Goal: Task Accomplishment & Management: Manage account settings

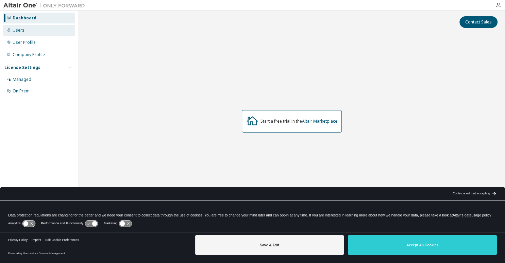
click at [32, 31] on div "Users" at bounding box center [39, 30] width 72 height 11
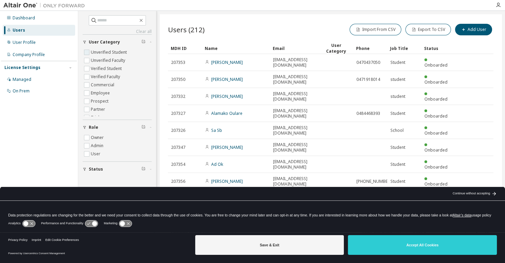
click at [111, 51] on label "Unverified Student" at bounding box center [109, 52] width 37 height 8
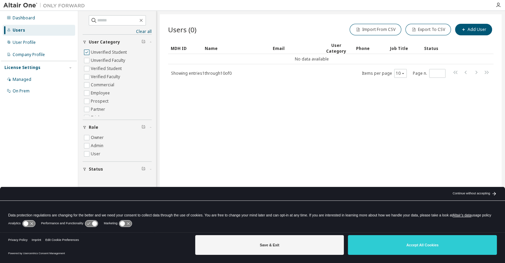
click at [107, 51] on label "Unverified Student" at bounding box center [109, 52] width 37 height 8
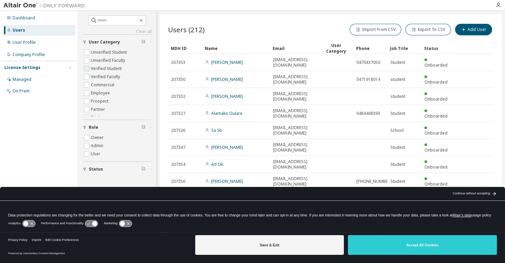
click at [108, 69] on label "Verified Student" at bounding box center [107, 69] width 32 height 8
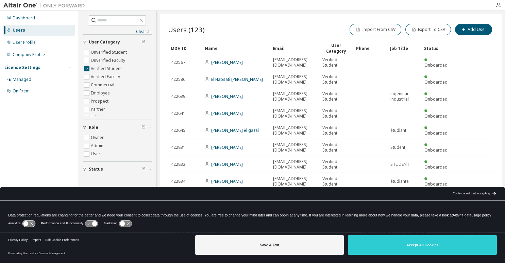
click at [92, 223] on icon at bounding box center [94, 223] width 5 height 5
click at [30, 222] on icon at bounding box center [28, 223] width 13 height 6
click at [91, 222] on icon at bounding box center [91, 223] width 13 height 6
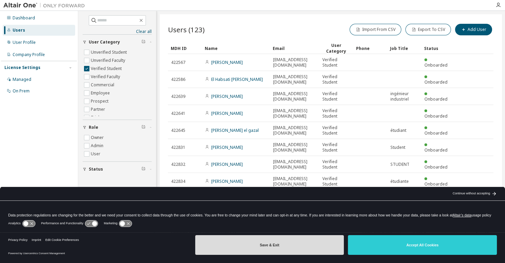
click at [264, 242] on button "Save & Exit" at bounding box center [269, 245] width 149 height 20
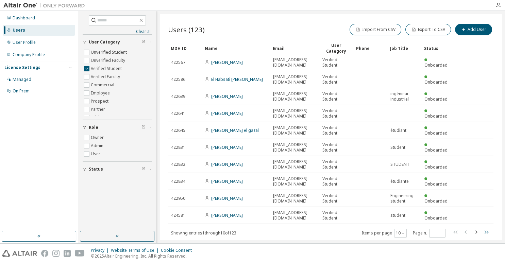
click at [486, 230] on icon "button" at bounding box center [486, 232] width 8 height 8
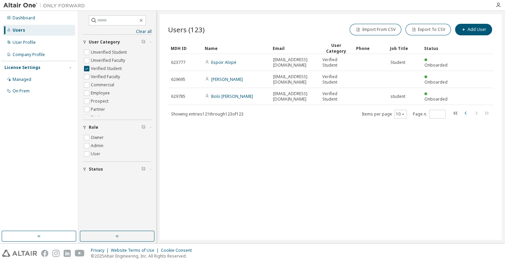
click at [467, 112] on icon "button" at bounding box center [465, 113] width 8 height 8
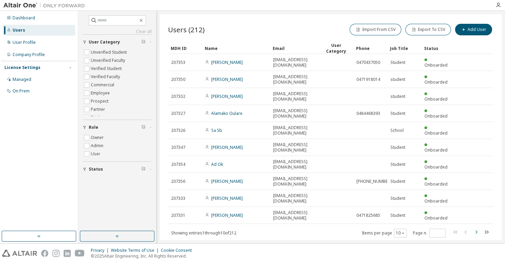
click at [475, 228] on icon "button" at bounding box center [476, 232] width 8 height 8
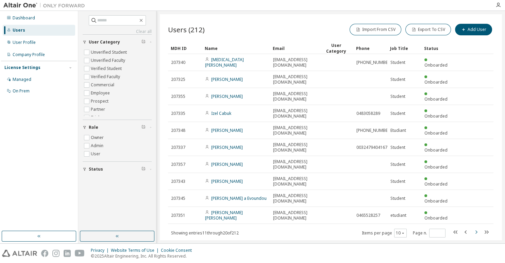
click at [476, 228] on icon "button" at bounding box center [476, 232] width 8 height 8
type input "*"
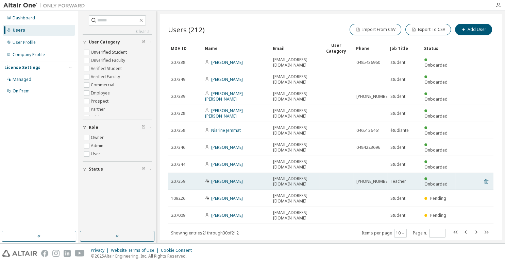
click at [182, 179] on span "207359" at bounding box center [178, 181] width 14 height 5
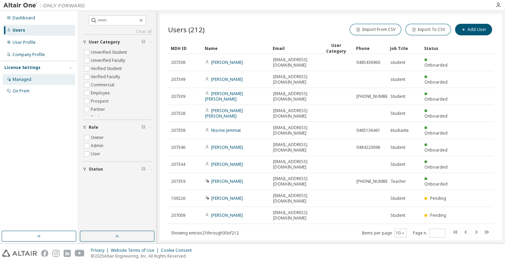
click at [32, 79] on div "Managed" at bounding box center [39, 79] width 72 height 11
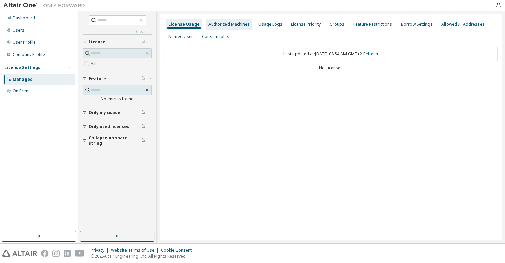
click at [220, 24] on div "Authorized Machines" at bounding box center [228, 24] width 41 height 5
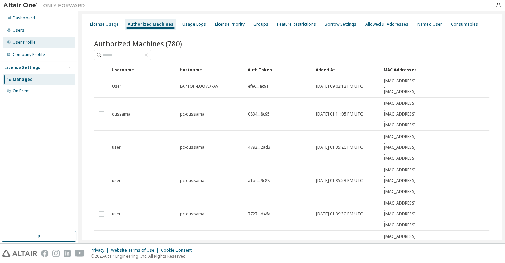
click at [32, 47] on div "User Profile" at bounding box center [39, 42] width 72 height 11
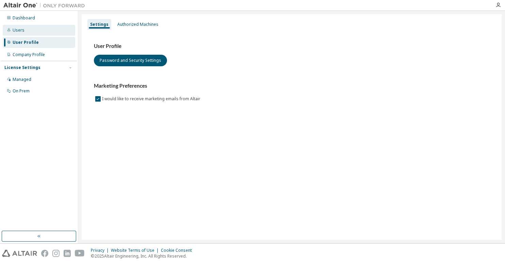
click at [27, 30] on div "Users" at bounding box center [39, 30] width 72 height 11
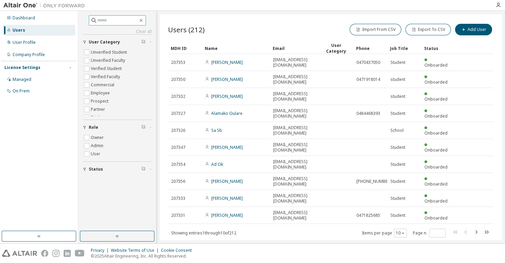
click at [112, 21] on input "text" at bounding box center [117, 20] width 41 height 7
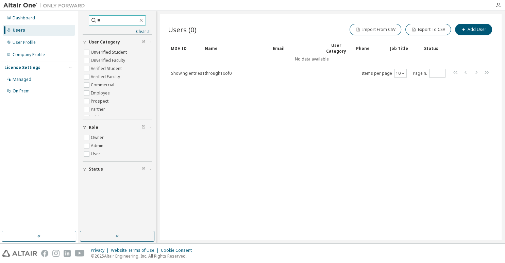
type input "*"
click at [144, 21] on icon "button" at bounding box center [140, 20] width 5 height 5
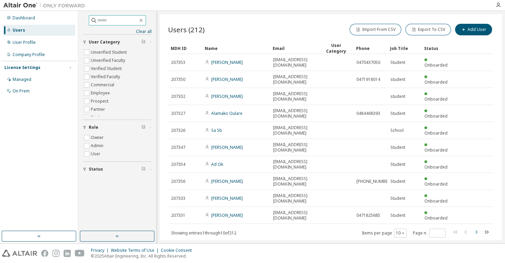
click at [476, 228] on icon "button" at bounding box center [476, 232] width 8 height 8
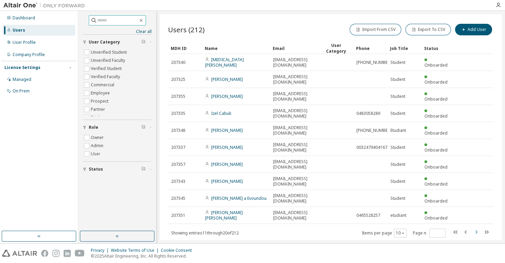
click at [476, 228] on icon "button" at bounding box center [476, 232] width 8 height 8
type input "*"
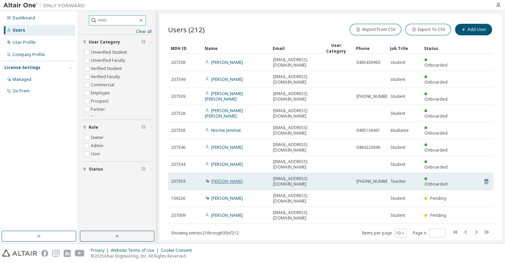
click at [243, 178] on link "[PERSON_NAME]" at bounding box center [227, 181] width 32 height 6
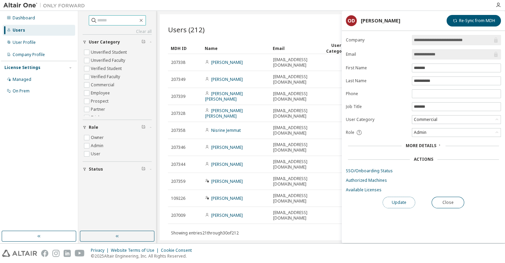
click at [396, 199] on button "Update" at bounding box center [398, 203] width 33 height 12
click at [442, 122] on div "Commercial" at bounding box center [456, 120] width 88 height 8
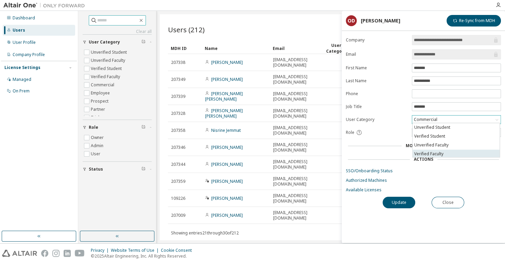
click at [433, 153] on li "Verified Faculty" at bounding box center [455, 154] width 87 height 9
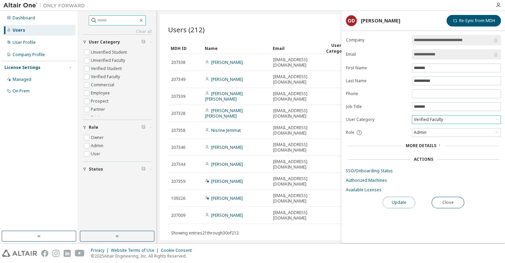
click at [400, 202] on button "Update" at bounding box center [398, 203] width 33 height 12
click at [362, 190] on link "Available Licenses" at bounding box center [423, 189] width 155 height 5
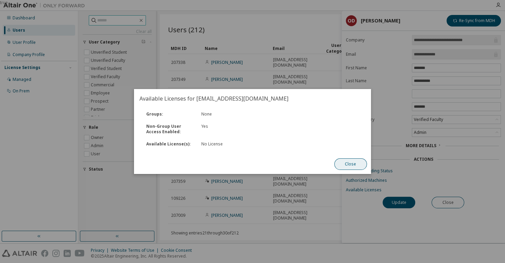
click at [351, 164] on button "Close" at bounding box center [350, 164] width 33 height 12
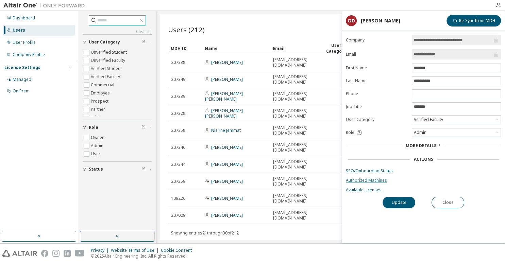
click at [375, 180] on link "Authorized Machines" at bounding box center [423, 180] width 155 height 5
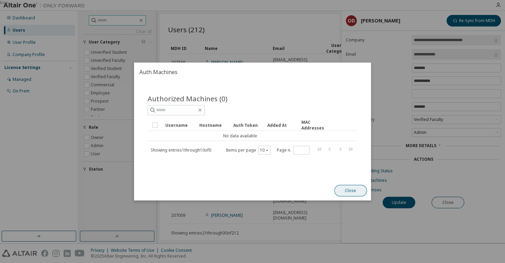
click at [352, 190] on button "Close" at bounding box center [350, 191] width 33 height 12
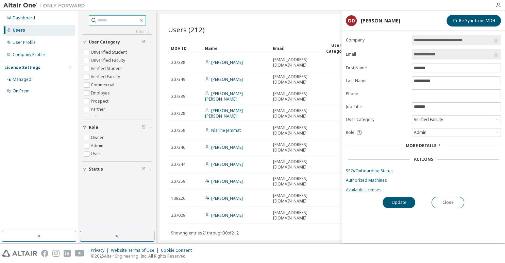
click at [366, 188] on link "Available Licenses" at bounding box center [423, 189] width 155 height 5
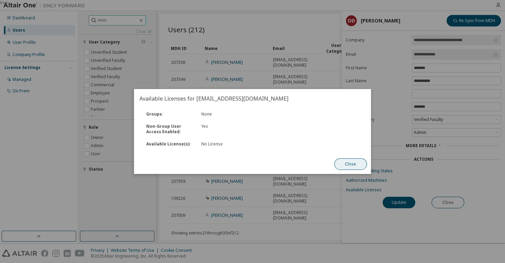
click at [353, 164] on button "Close" at bounding box center [350, 164] width 33 height 12
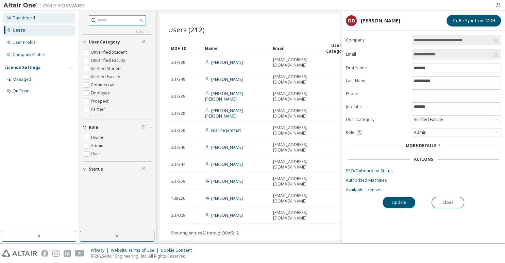
click at [28, 17] on div "Dashboard" at bounding box center [24, 17] width 22 height 5
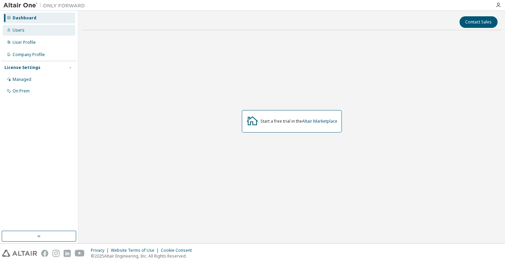
click at [24, 35] on div "Users" at bounding box center [39, 30] width 72 height 11
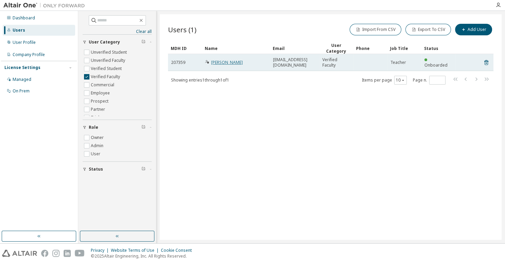
click at [240, 64] on link "[PERSON_NAME]" at bounding box center [227, 62] width 32 height 6
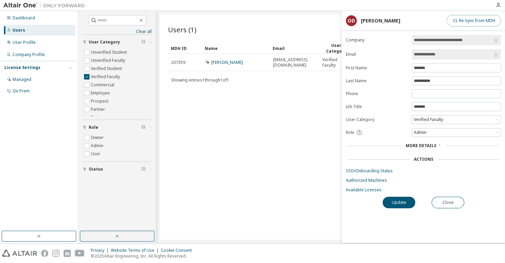
click at [487, 24] on button "Re-Sync from MDH" at bounding box center [473, 21] width 54 height 12
click at [438, 143] on icon at bounding box center [439, 145] width 4 height 4
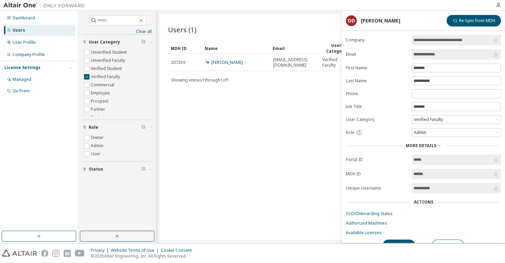
scroll to position [6, 0]
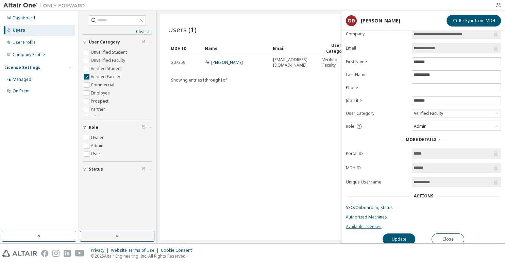
click at [374, 224] on link "Available Licenses" at bounding box center [423, 226] width 155 height 5
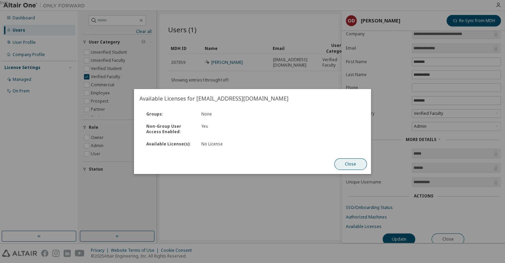
click at [351, 163] on button "Close" at bounding box center [350, 164] width 33 height 12
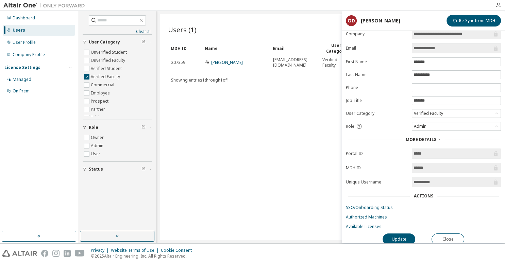
click at [252, 127] on div "Users (1) Import From CSV Export To CSV Add User Clear Load Save Save As Field …" at bounding box center [330, 127] width 341 height 226
click at [325, 18] on div "Users (1) Import From CSV Export To CSV Add User Clear Load Save Save As Field …" at bounding box center [330, 127] width 341 height 226
click at [497, 5] on icon "button" at bounding box center [497, 4] width 5 height 5
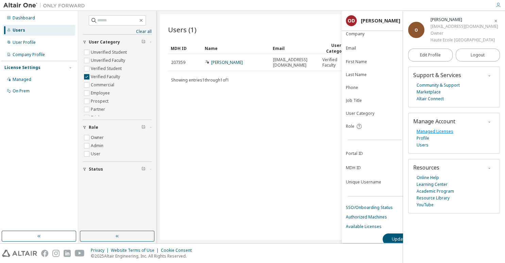
click at [427, 132] on link "Managed Licenses" at bounding box center [434, 131] width 37 height 7
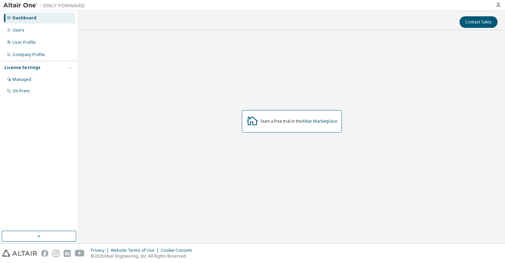
click at [501, 5] on div at bounding box center [498, 4] width 14 height 5
click at [497, 5] on icon "button" at bounding box center [497, 4] width 5 height 5
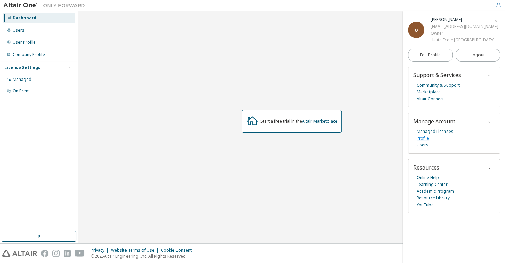
click at [427, 136] on link "Profile" at bounding box center [422, 138] width 13 height 7
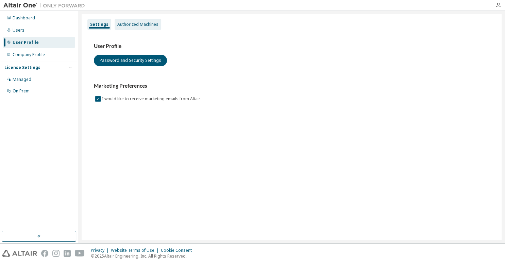
click at [142, 24] on div "Authorized Machines" at bounding box center [137, 24] width 41 height 5
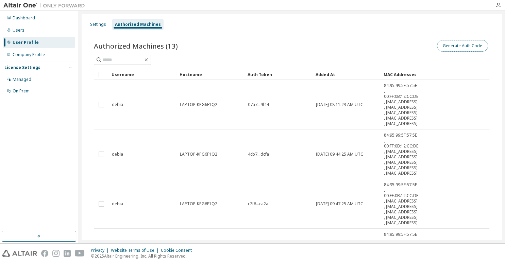
click at [460, 43] on button "Generate Auth Code" at bounding box center [462, 46] width 51 height 12
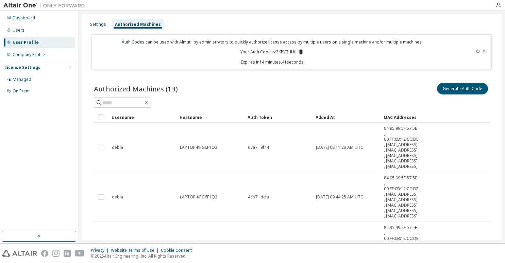
click at [303, 53] on icon at bounding box center [300, 52] width 6 height 6
click at [301, 52] on icon at bounding box center [301, 52] width 4 height 5
click at [436, 19] on div "Settings Authorized Machines" at bounding box center [291, 24] width 411 height 12
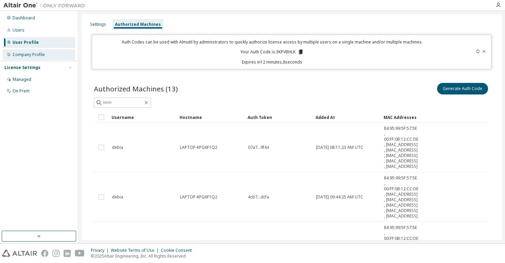
click at [29, 58] on div "Company Profile" at bounding box center [39, 54] width 72 height 11
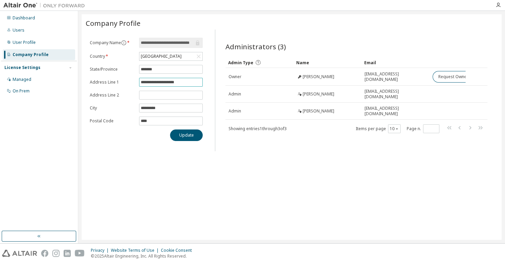
click at [179, 80] on input "**********" at bounding box center [171, 82] width 60 height 5
click at [54, 160] on div "Dashboard Users User Profile Company Profile License Settings Managed On Prem" at bounding box center [39, 121] width 76 height 218
click at [24, 43] on div "User Profile" at bounding box center [24, 42] width 23 height 5
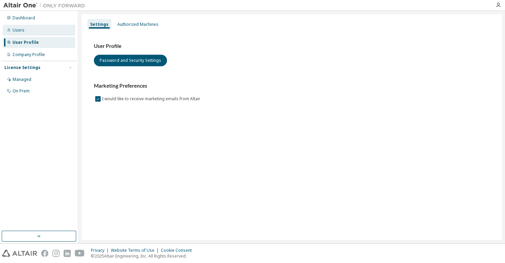
click at [23, 32] on div "Users" at bounding box center [19, 30] width 12 height 5
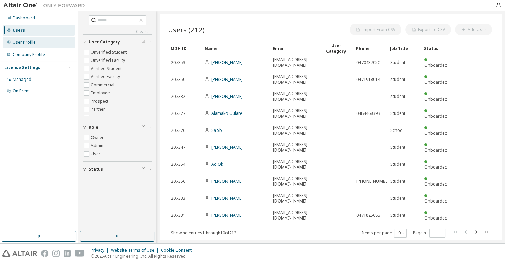
click at [28, 43] on div "User Profile" at bounding box center [24, 42] width 23 height 5
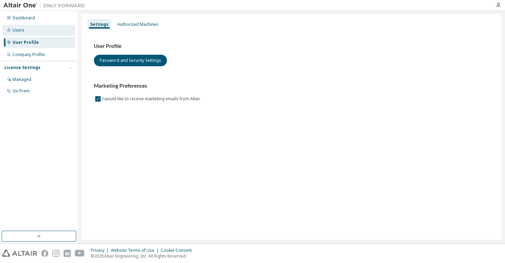
click at [28, 32] on div "Users" at bounding box center [39, 30] width 72 height 11
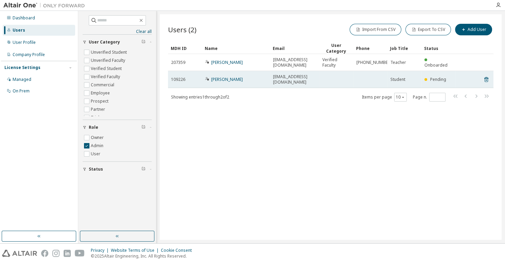
click at [233, 80] on td "[PERSON_NAME]" at bounding box center [236, 79] width 68 height 17
click at [234, 77] on link "[PERSON_NAME]" at bounding box center [227, 79] width 32 height 6
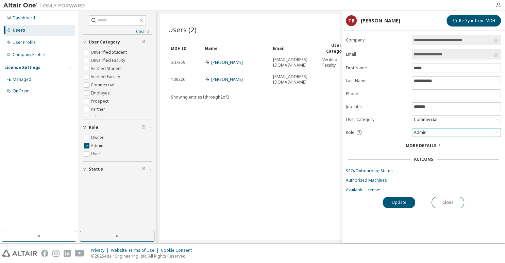
click at [450, 130] on div "Admin" at bounding box center [456, 132] width 88 height 8
click at [431, 156] on li "User" at bounding box center [455, 158] width 87 height 9
click at [391, 203] on button "Update" at bounding box center [398, 203] width 33 height 12
click at [237, 176] on div "Users (2) Import From CSV Export To CSV Add User Clear Load Save Save As Field …" at bounding box center [330, 127] width 341 height 226
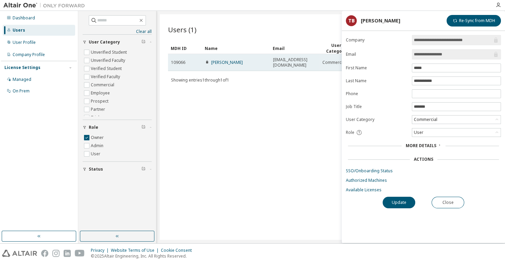
click at [227, 66] on td "[PERSON_NAME]" at bounding box center [236, 62] width 68 height 17
click at [227, 64] on link "[PERSON_NAME]" at bounding box center [227, 62] width 32 height 6
